Goal: Check status

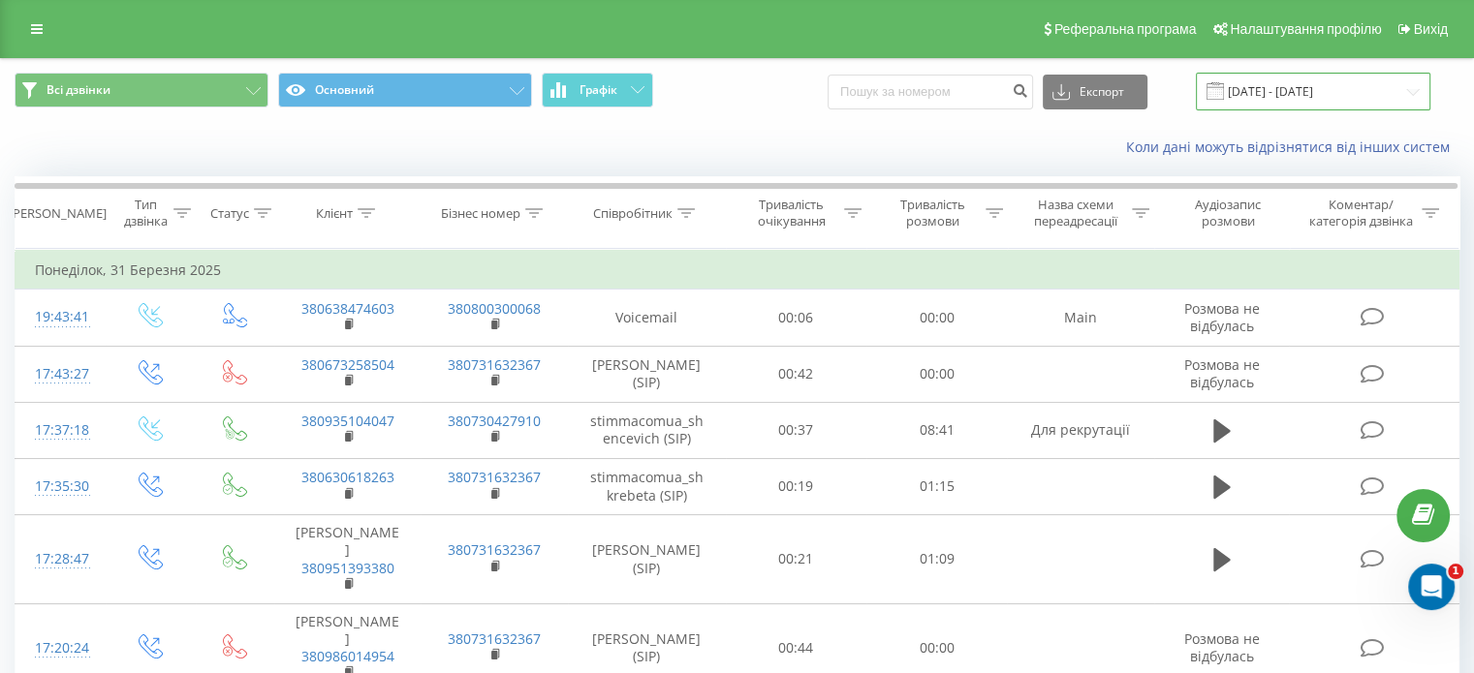
click at [1381, 78] on input "[DATE] - [DATE]" at bounding box center [1313, 92] width 234 height 38
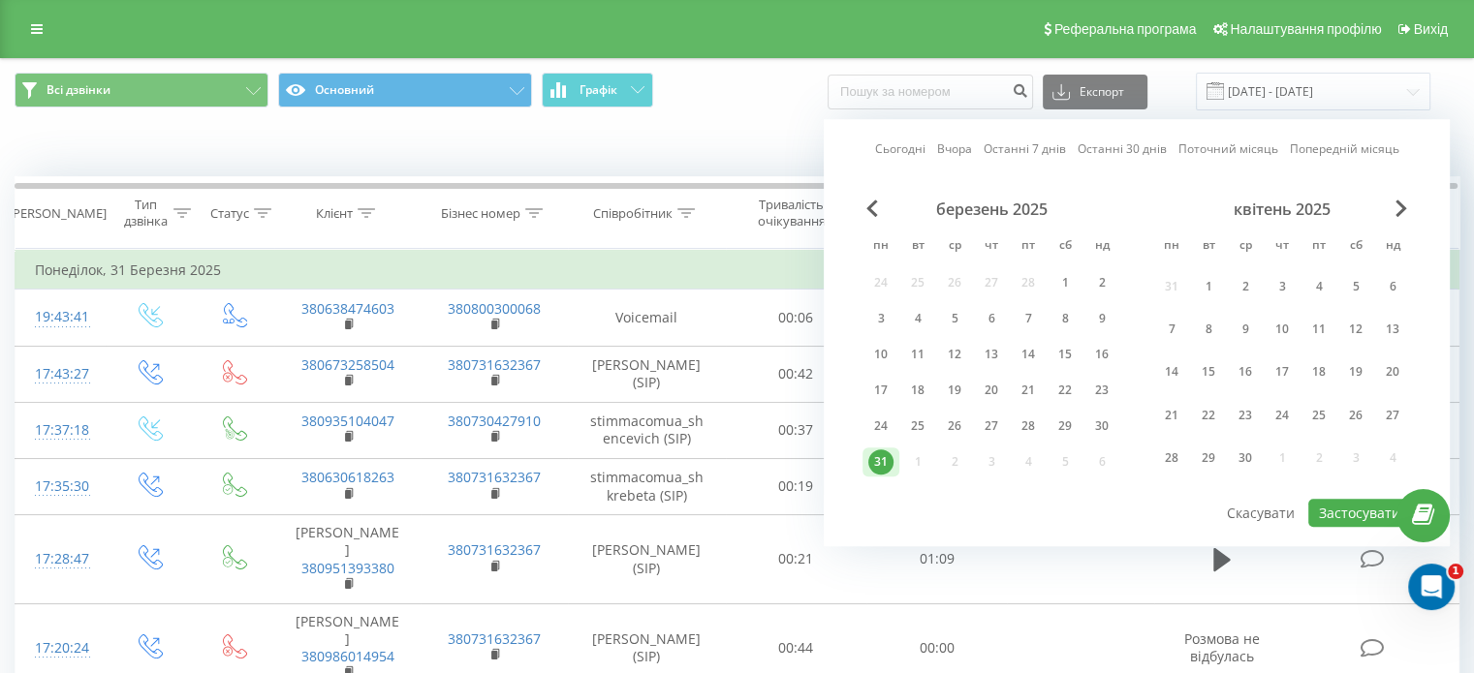
click at [1408, 209] on div "квітень 2025" at bounding box center [1282, 209] width 258 height 19
click at [1402, 208] on span "Next Month" at bounding box center [1401, 208] width 12 height 17
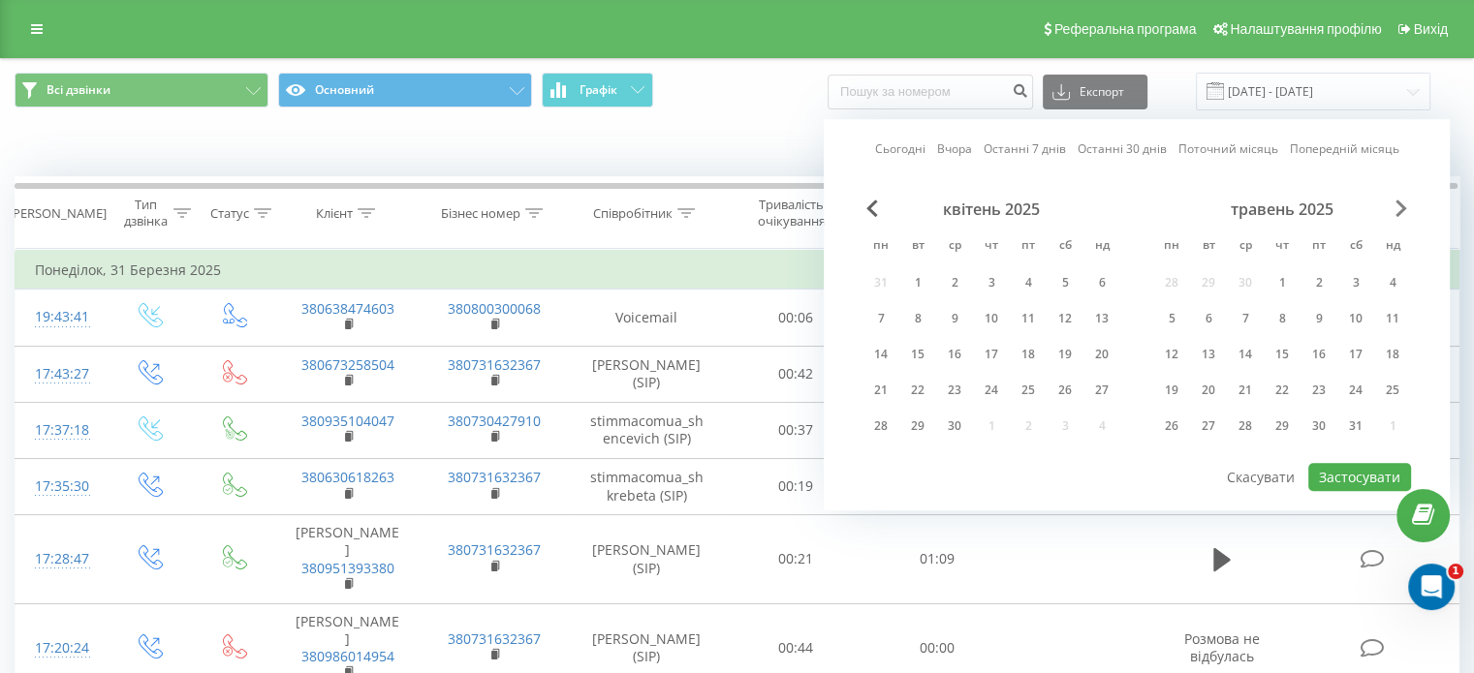
click at [1399, 207] on span "Next Month" at bounding box center [1401, 208] width 12 height 17
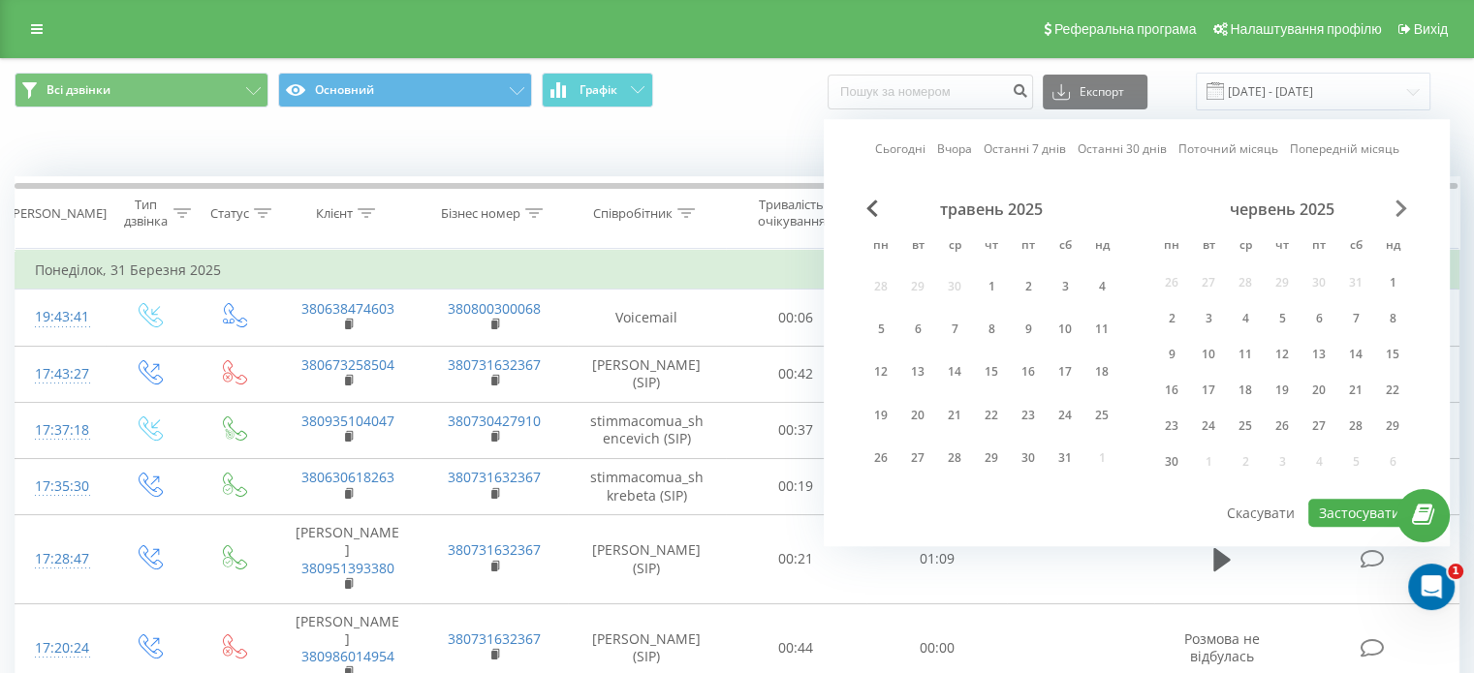
click at [1399, 205] on span "Next Month" at bounding box center [1401, 208] width 12 height 17
click at [1261, 376] on div "16" at bounding box center [1245, 373] width 37 height 36
click at [1404, 197] on div "Сьогодні Вчора Останні 7 днів Останні 30 днів Поточний місяць Попередній місяць…" at bounding box center [1137, 332] width 626 height 427
click at [1403, 215] on span "Next Month" at bounding box center [1401, 208] width 12 height 17
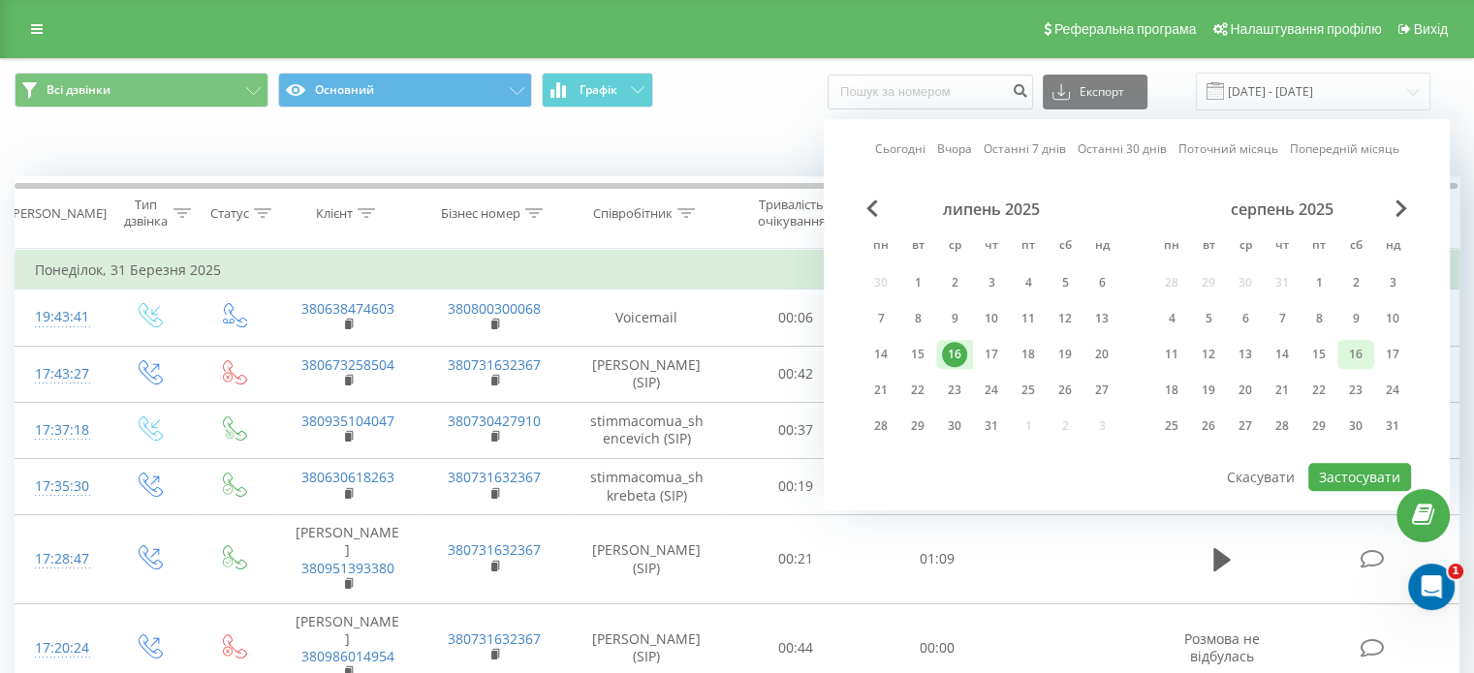
click at [1358, 349] on div "16" at bounding box center [1355, 354] width 25 height 25
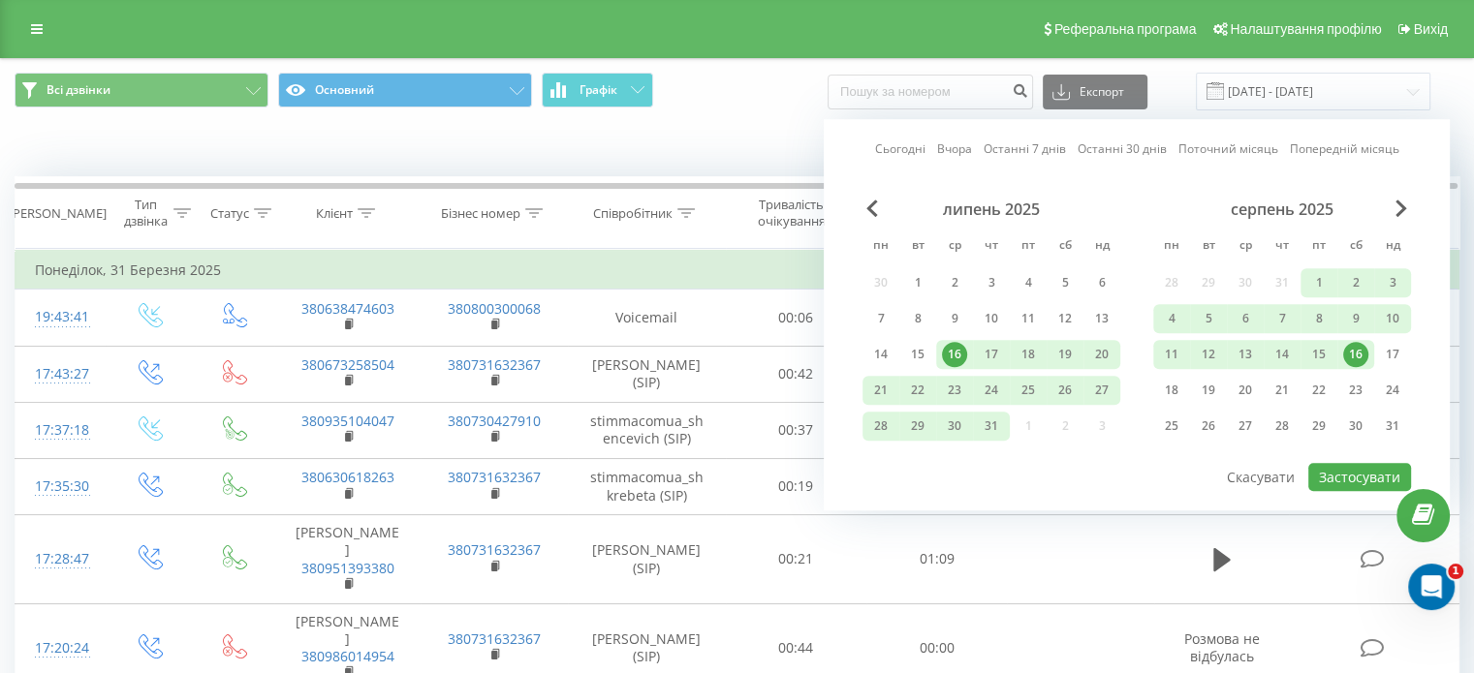
click at [953, 350] on div "16" at bounding box center [954, 354] width 25 height 25
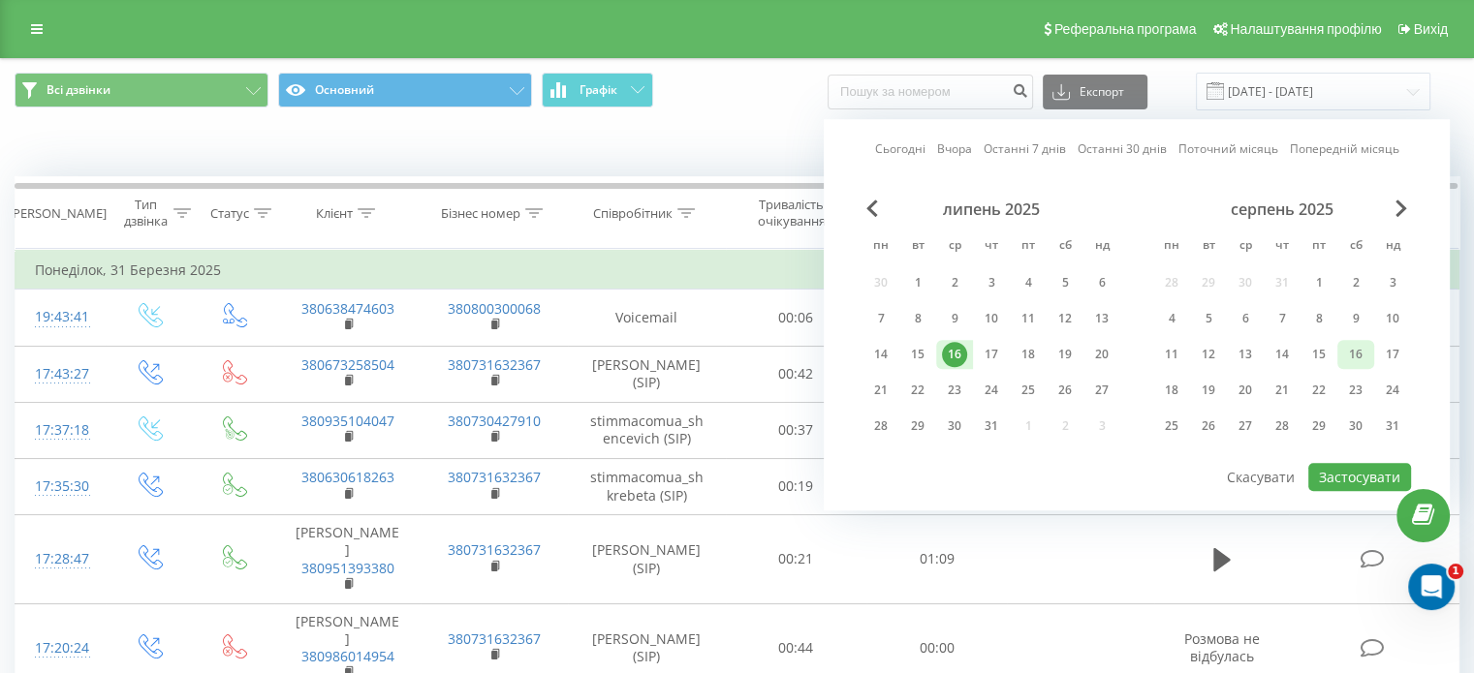
click at [1362, 355] on div "16" at bounding box center [1355, 354] width 25 height 25
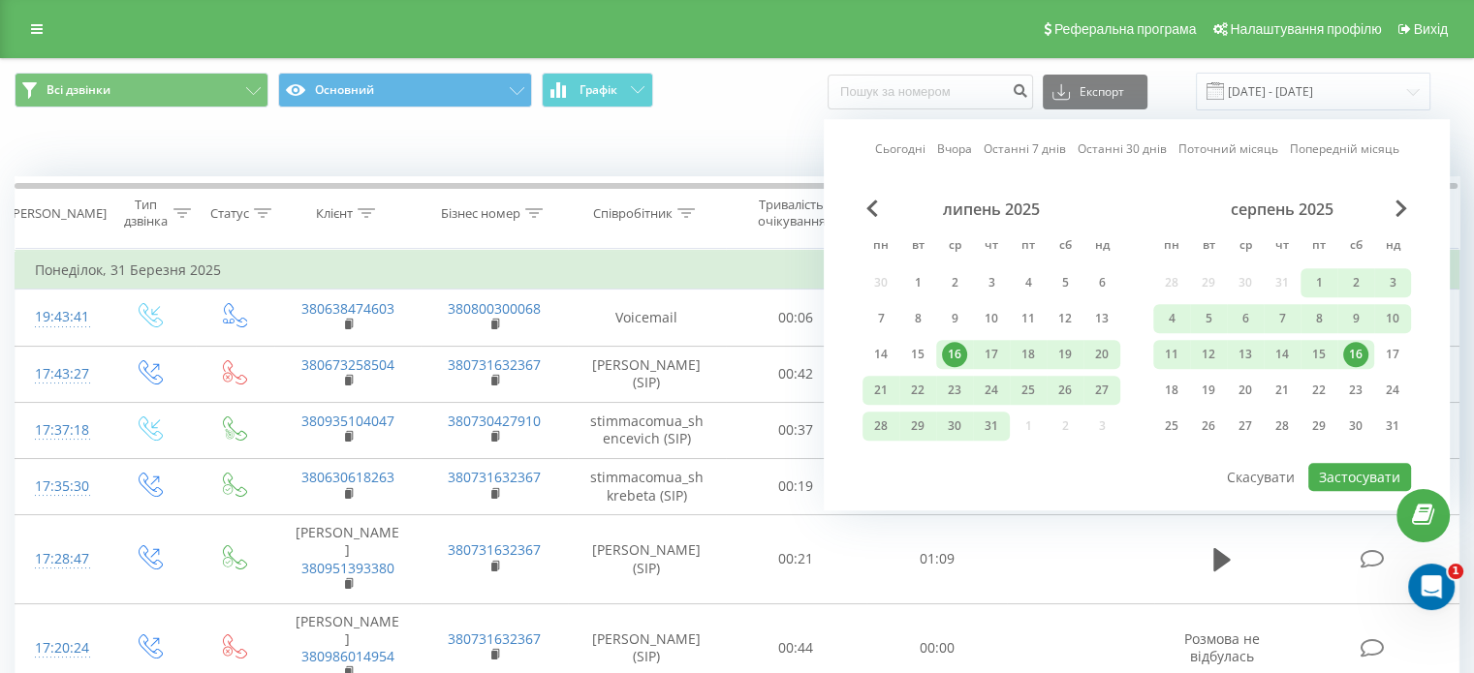
click at [1362, 355] on div "16" at bounding box center [1355, 354] width 25 height 25
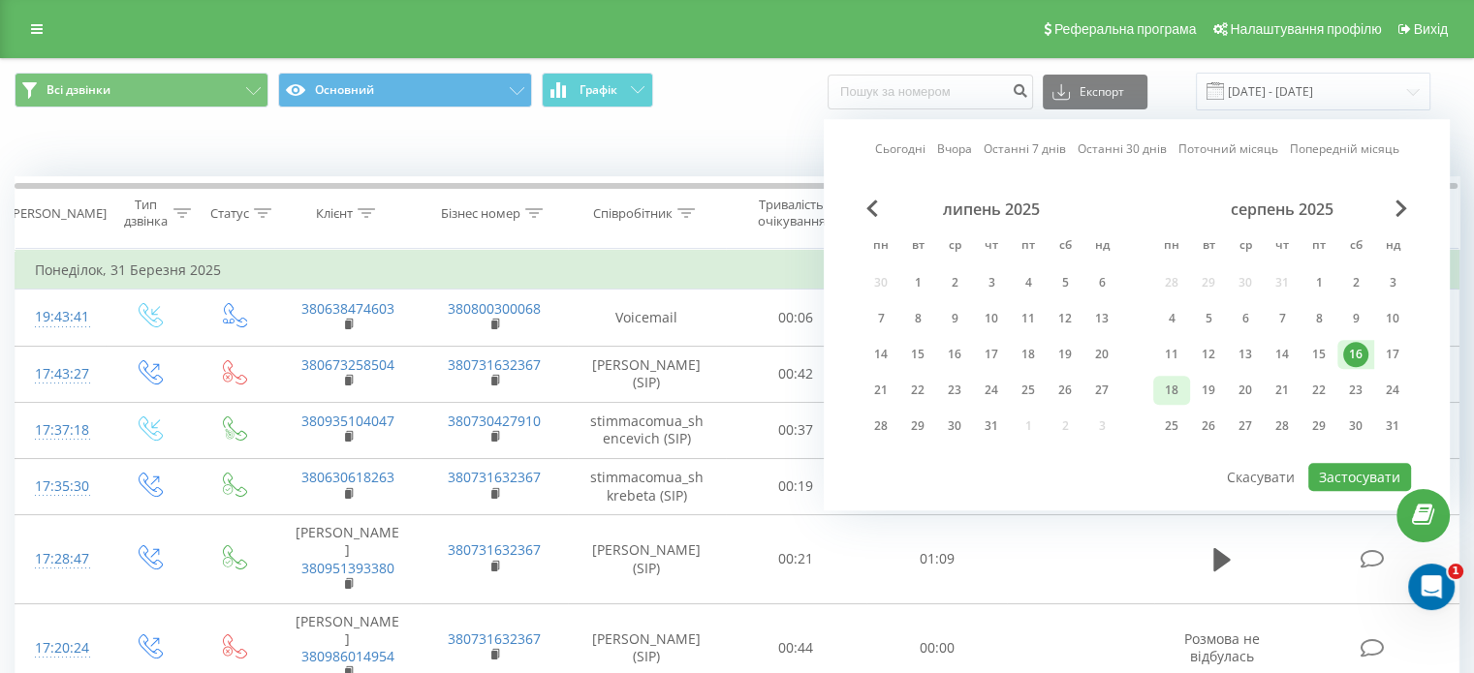
click at [1176, 380] on div "18" at bounding box center [1171, 390] width 25 height 25
click at [1380, 475] on button "Застосувати" at bounding box center [1359, 477] width 103 height 28
type input "[DATE] - [DATE]"
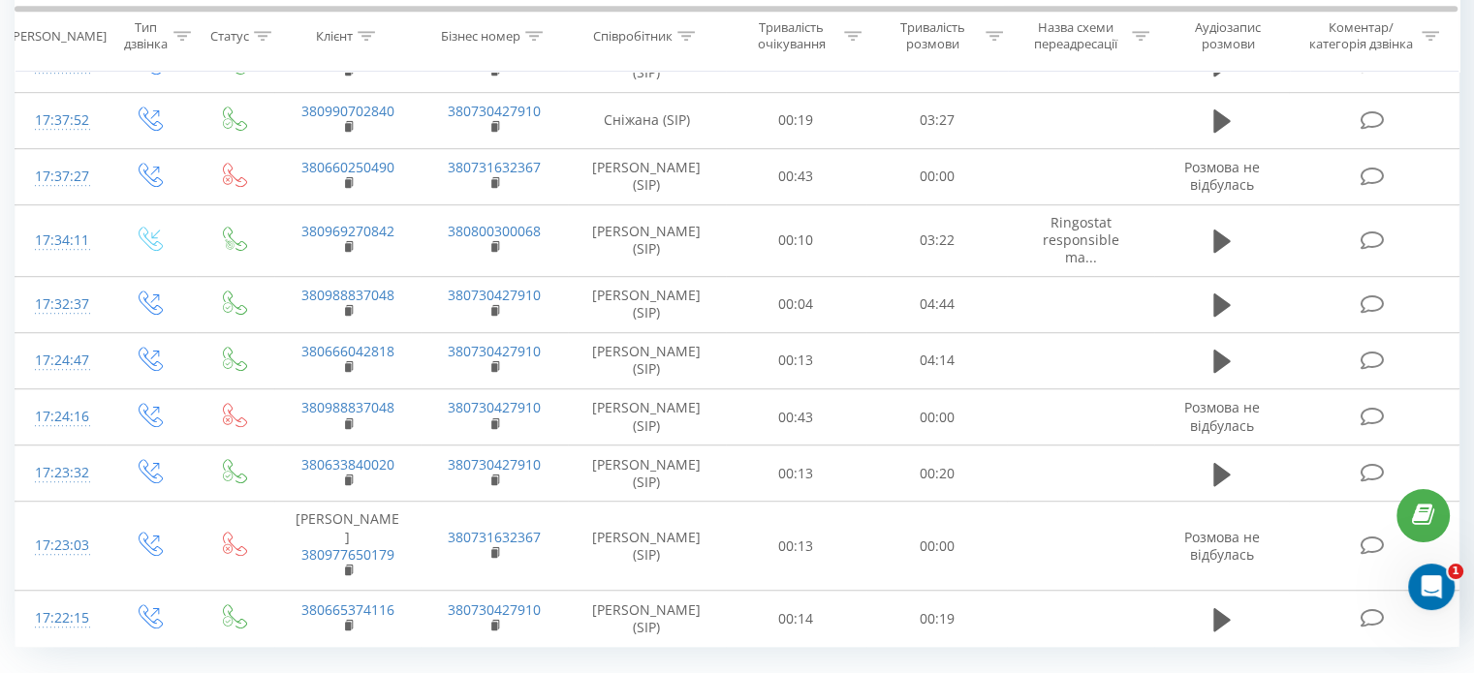
scroll to position [1187, 0]
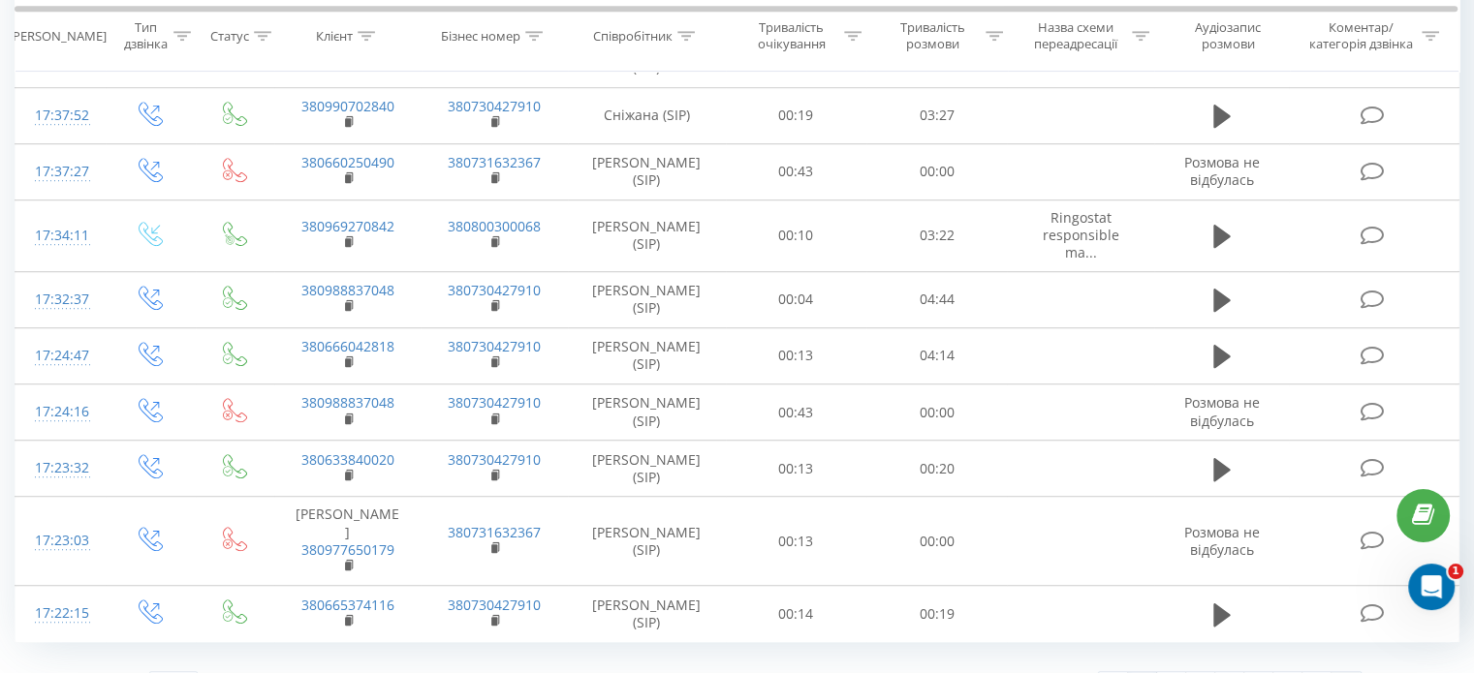
click at [1340, 672] on link at bounding box center [1345, 685] width 29 height 27
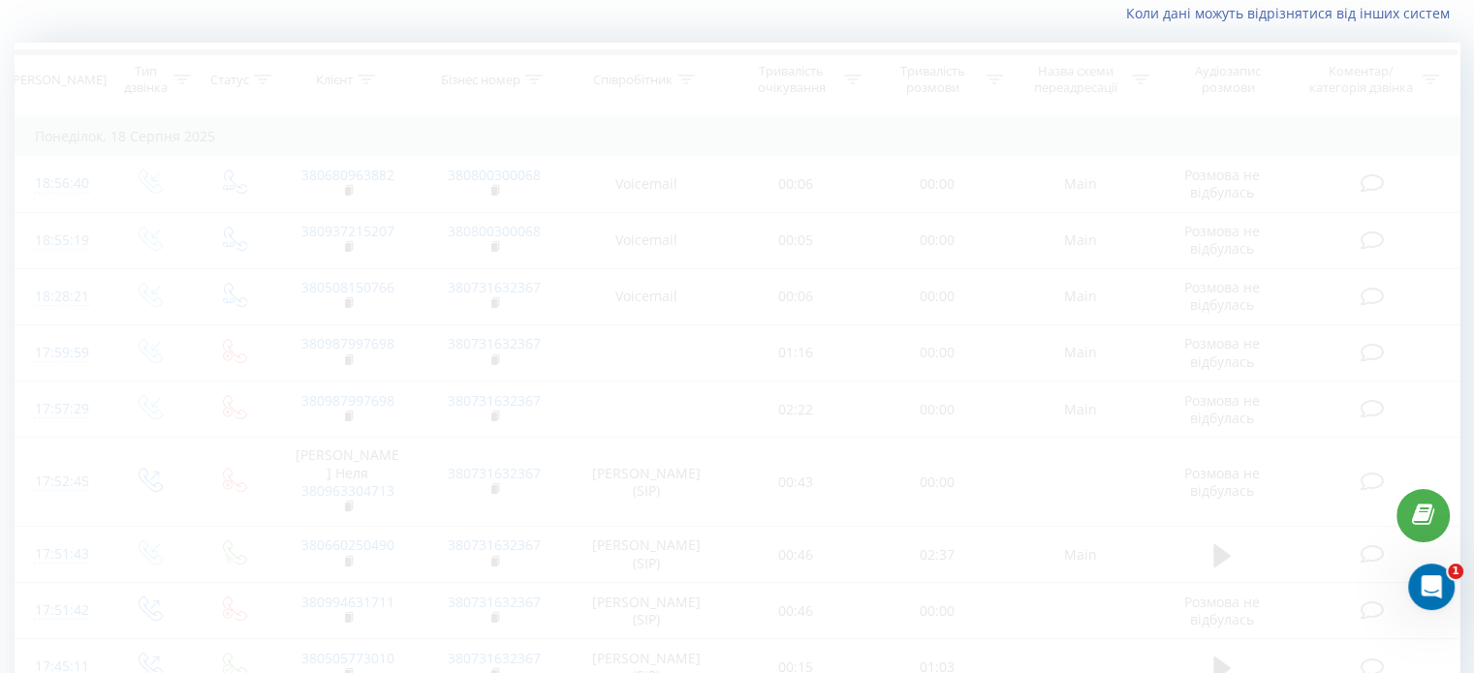
scroll to position [128, 0]
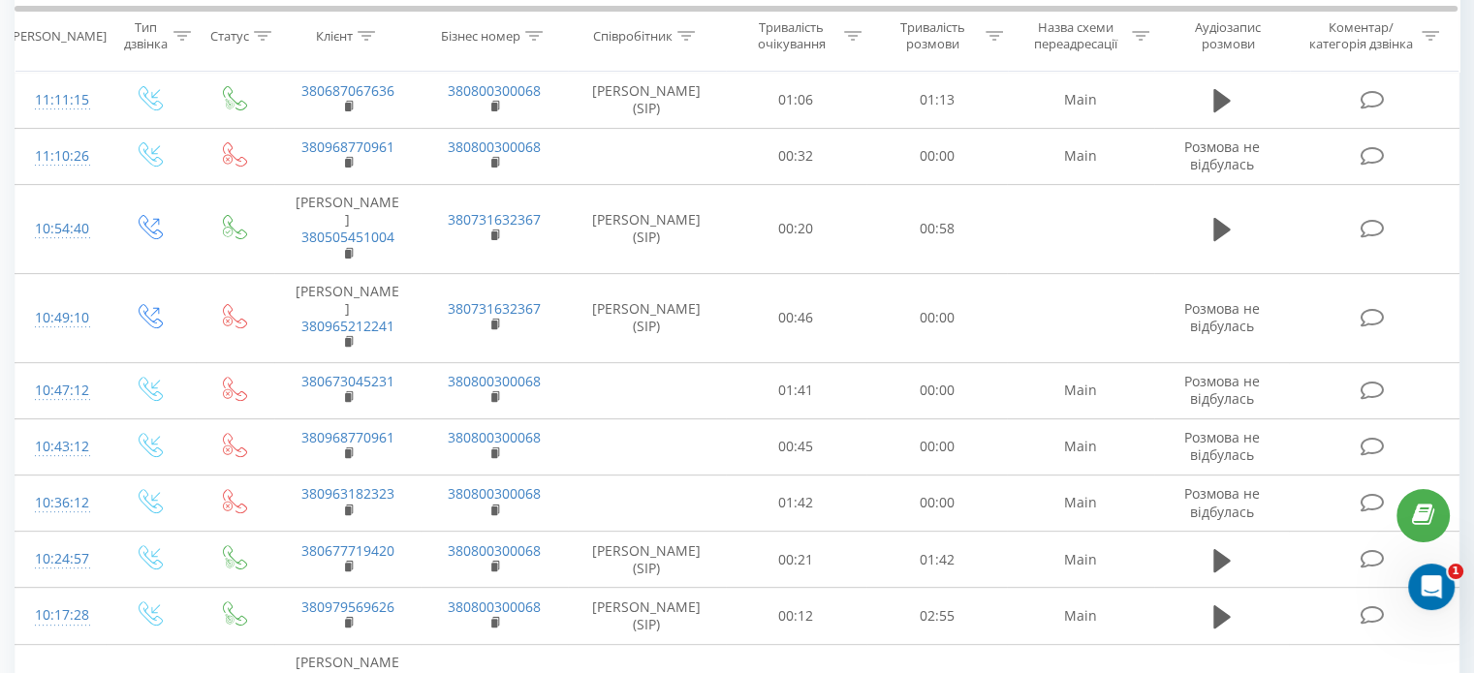
scroll to position [930, 0]
